Goal: Task Accomplishment & Management: Complete application form

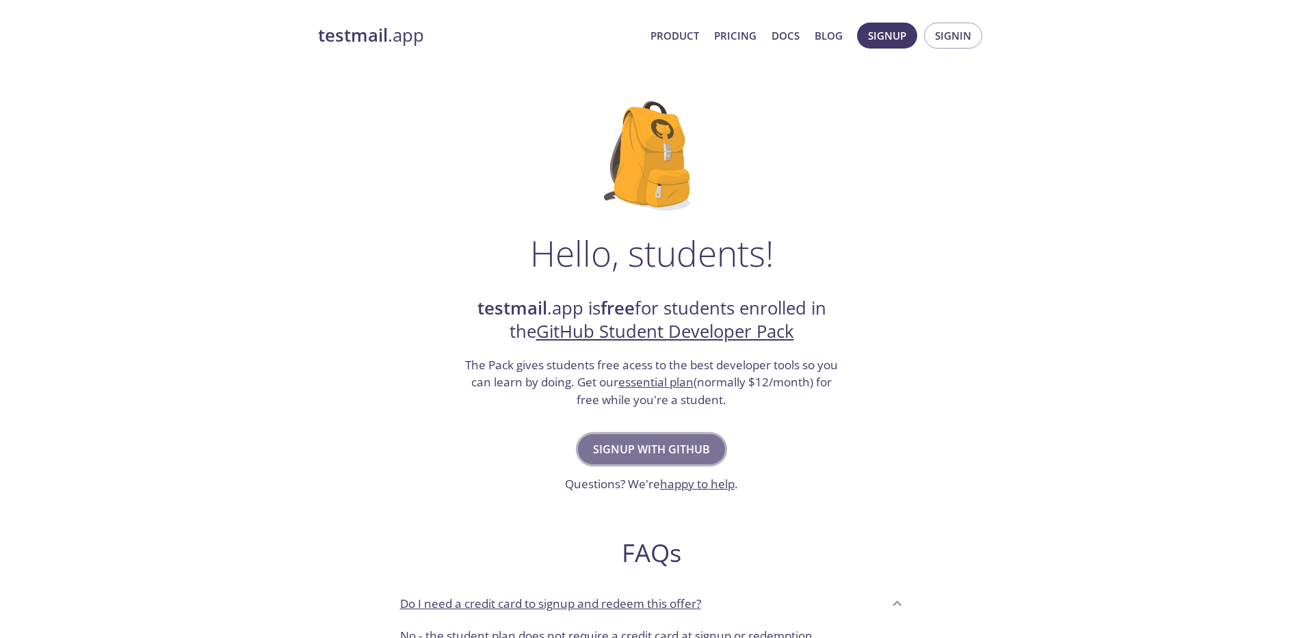
click at [662, 453] on span "Signup with GitHub" at bounding box center [651, 449] width 117 height 19
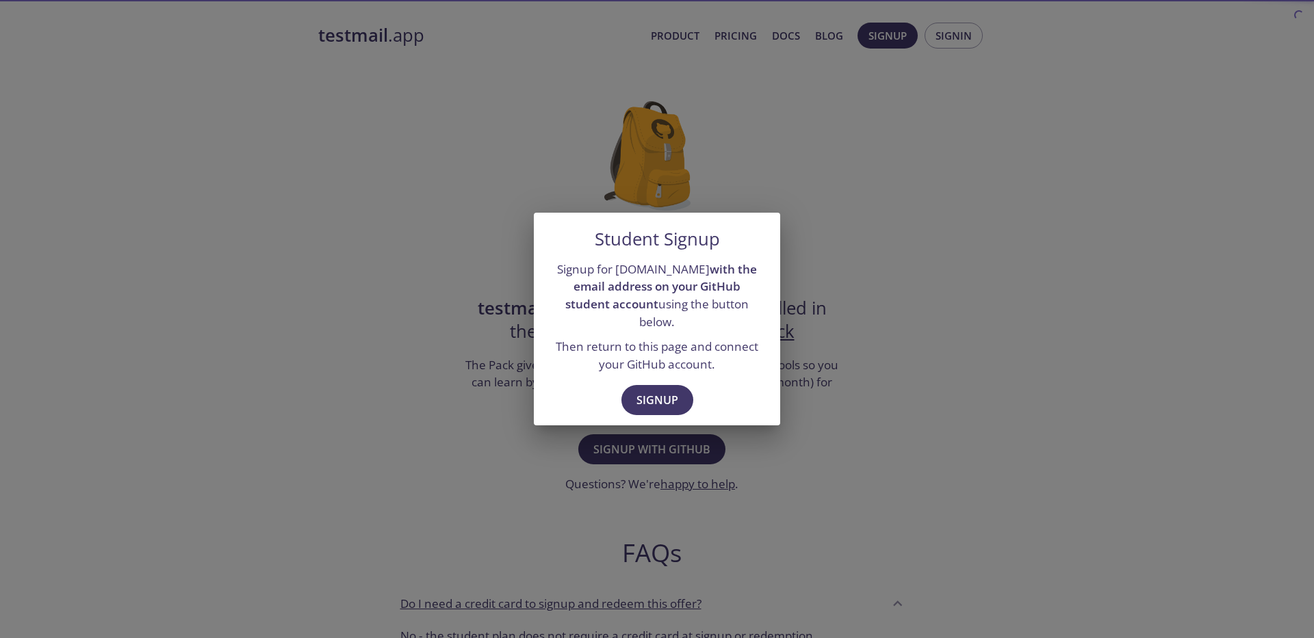
click at [616, 400] on div "Signup" at bounding box center [657, 401] width 246 height 47
click at [639, 394] on span "Signup" at bounding box center [657, 400] width 42 height 19
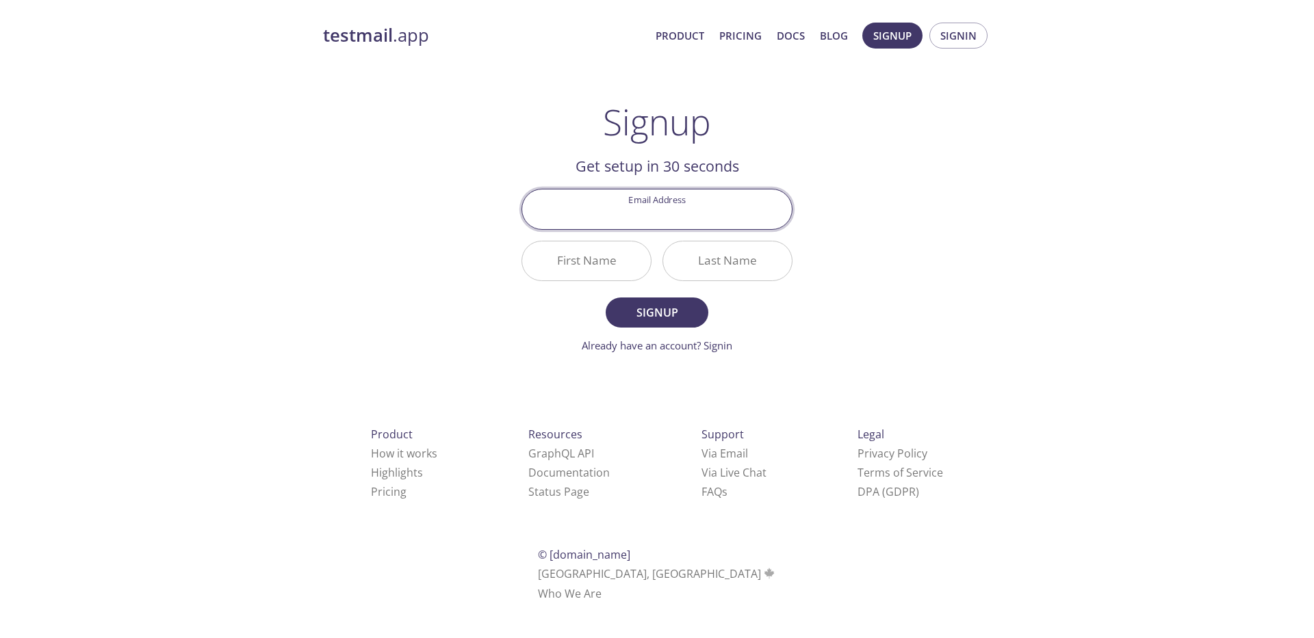
click at [666, 222] on input "Email Address" at bounding box center [657, 209] width 270 height 39
type input "[EMAIL_ADDRESS][DOMAIN_NAME]"
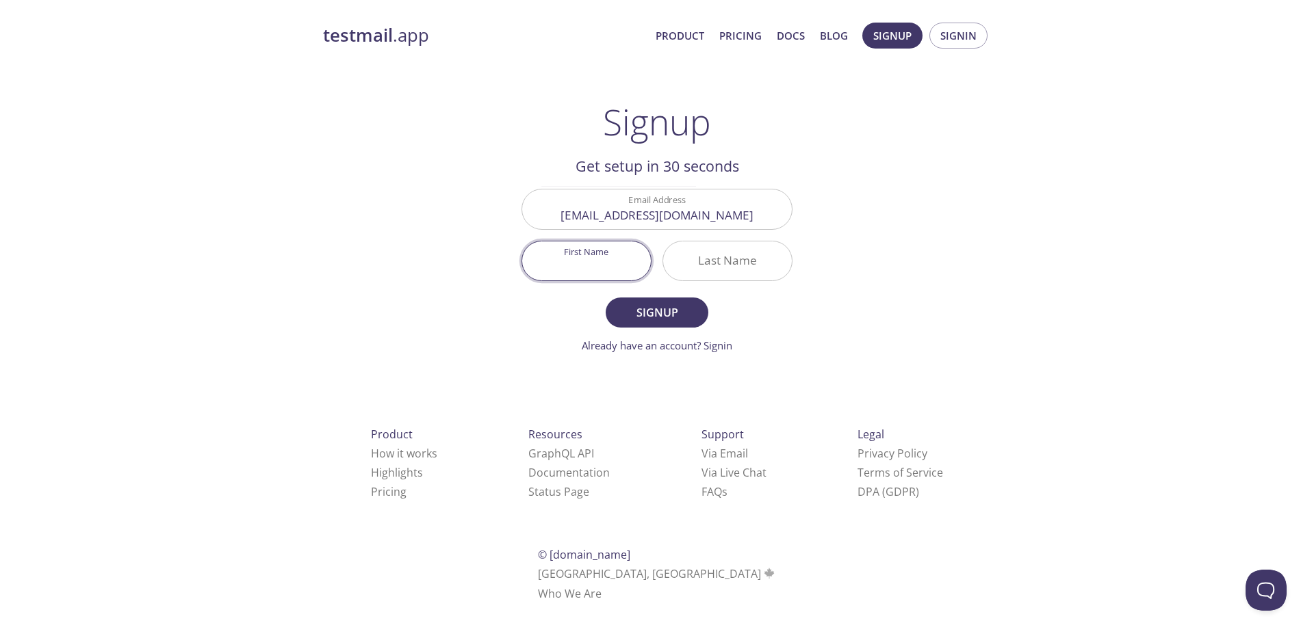
click at [583, 268] on input "First Name" at bounding box center [586, 261] width 129 height 39
type input "[DEMOGRAPHIC_DATA]"
type input "[PERSON_NAME]"
click at [637, 294] on form "Email Address [EMAIL_ADDRESS][DOMAIN_NAME] First Name [PERSON_NAME] Last Name […" at bounding box center [656, 271] width 271 height 164
click at [642, 304] on span "Signup" at bounding box center [657, 312] width 73 height 19
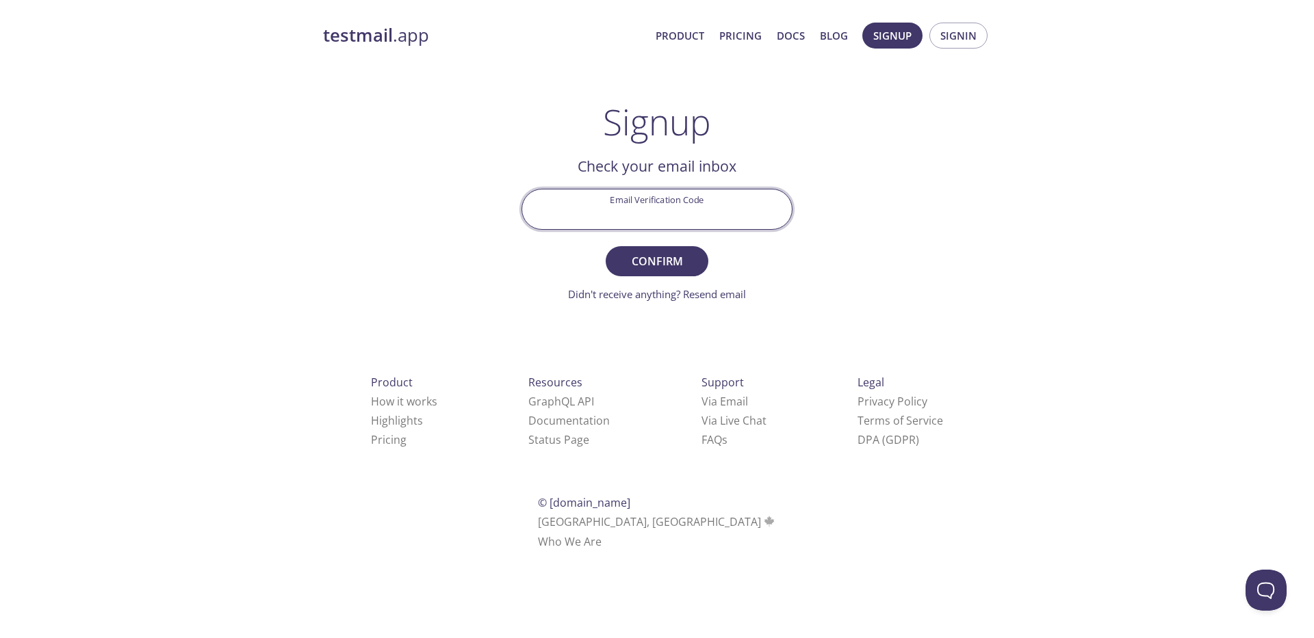
click at [662, 210] on input "Email Verification Code" at bounding box center [657, 209] width 270 height 39
paste input "5XSR9LM"
type input "5XSR9LM"
click at [698, 270] on button "Confirm" at bounding box center [656, 261] width 103 height 30
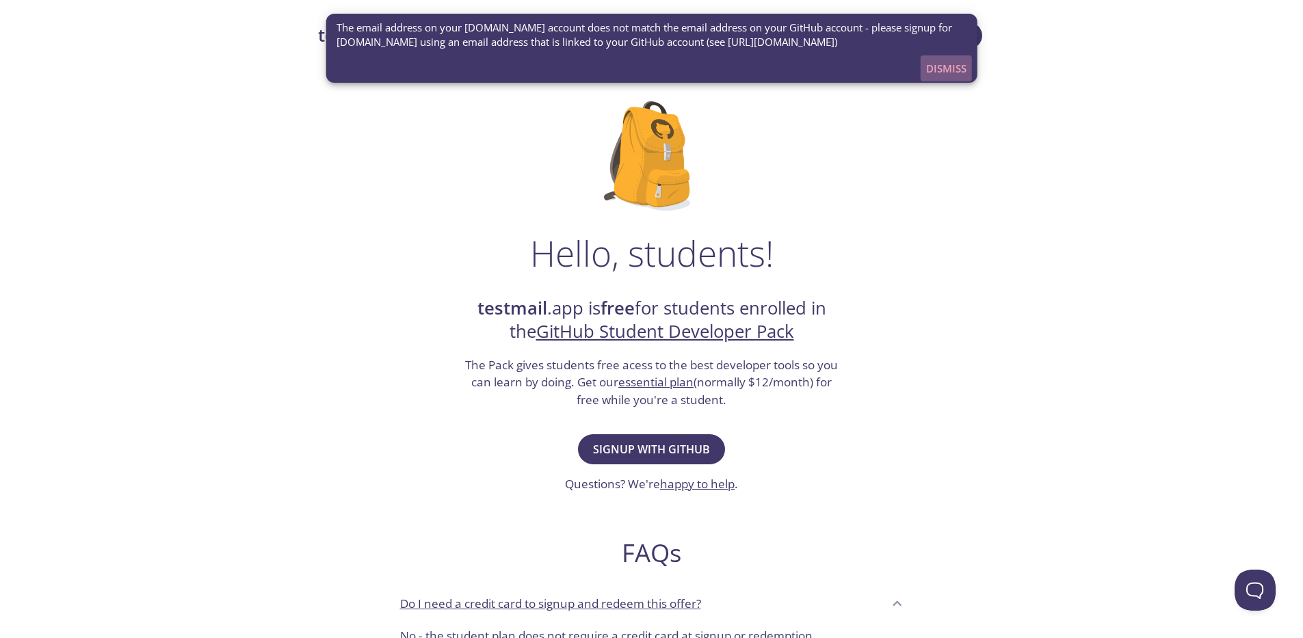
click at [945, 69] on span "Dismiss" at bounding box center [946, 69] width 40 height 18
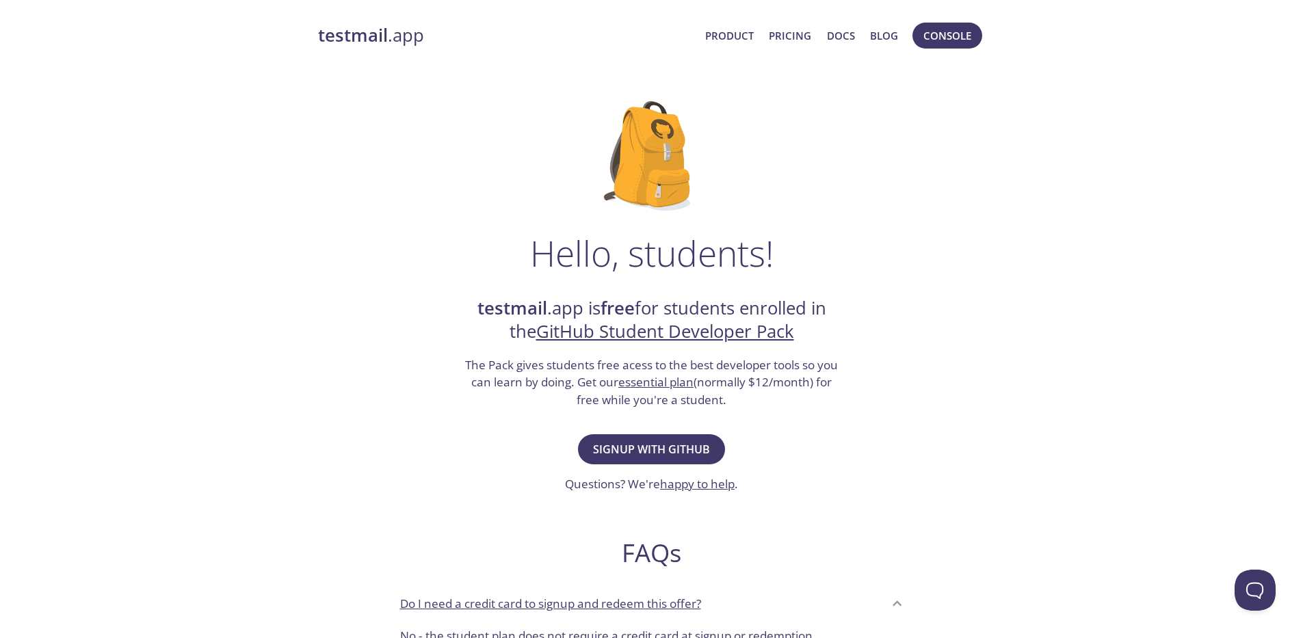
click at [383, 44] on strong "testmail" at bounding box center [353, 35] width 70 height 24
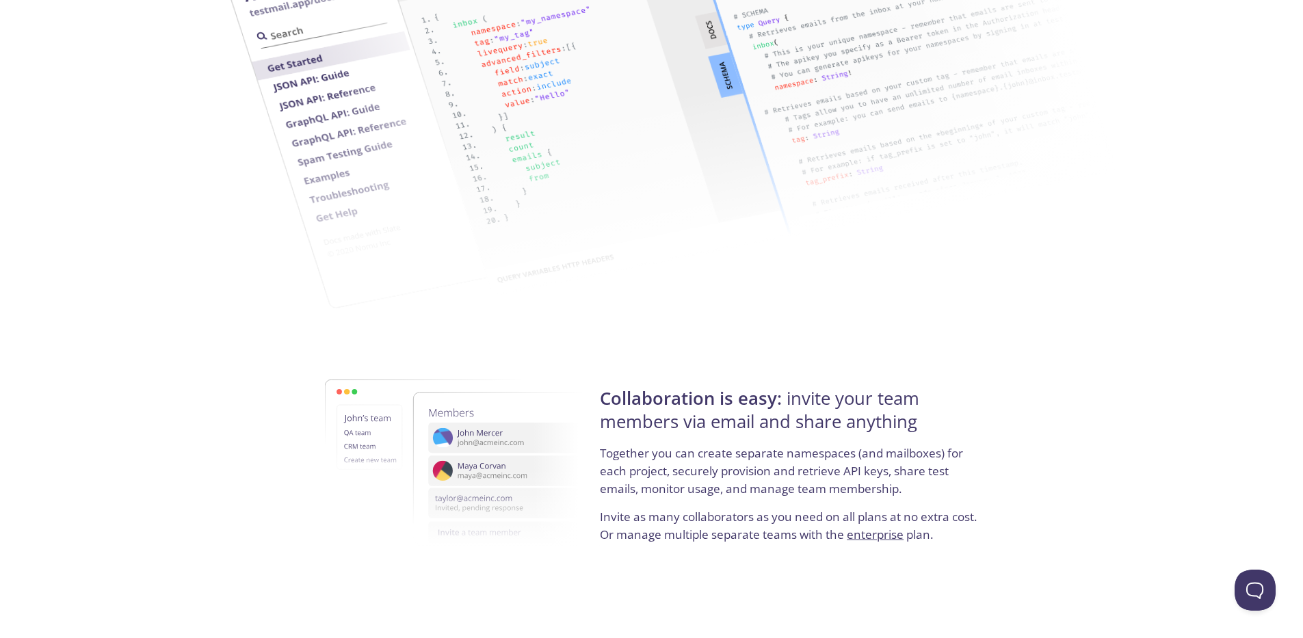
scroll to position [2052, 0]
